Goal: Register for event/course

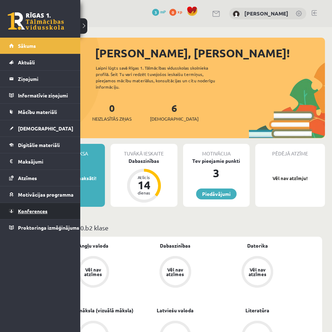
click at [34, 209] on span "Konferences" at bounding box center [33, 211] width 30 height 6
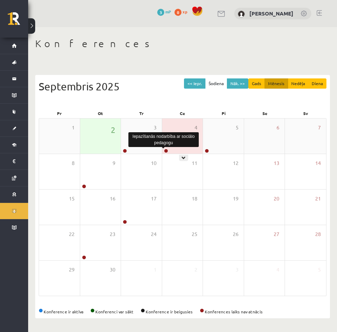
click at [166, 150] on link at bounding box center [166, 151] width 4 height 4
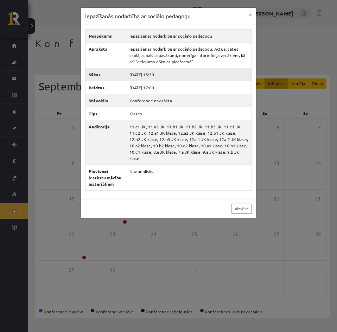
drag, startPoint x: 152, startPoint y: 73, endPoint x: 162, endPoint y: 70, distance: 10.7
click at [162, 70] on td "[DATE] 15:50" at bounding box center [189, 74] width 126 height 13
click at [165, 71] on td "[DATE] 15:50" at bounding box center [189, 74] width 126 height 13
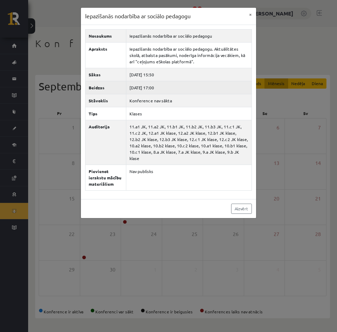
drag, startPoint x: 160, startPoint y: 88, endPoint x: 179, endPoint y: 91, distance: 19.9
click at [173, 89] on td "[DATE] 17:00" at bounding box center [189, 87] width 126 height 13
click at [181, 90] on td "[DATE] 17:00" at bounding box center [189, 87] width 126 height 13
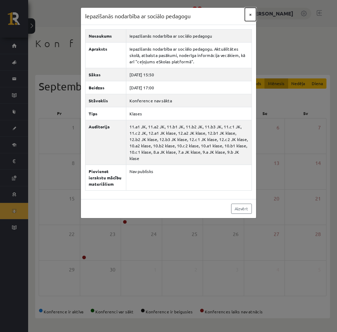
click at [252, 15] on button "×" at bounding box center [250, 14] width 11 height 13
